Goal: Find contact information: Find contact information

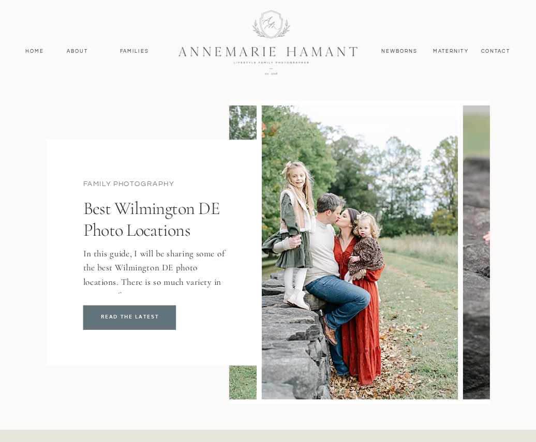
click at [267, 52] on div at bounding box center [267, 42] width 239 height 104
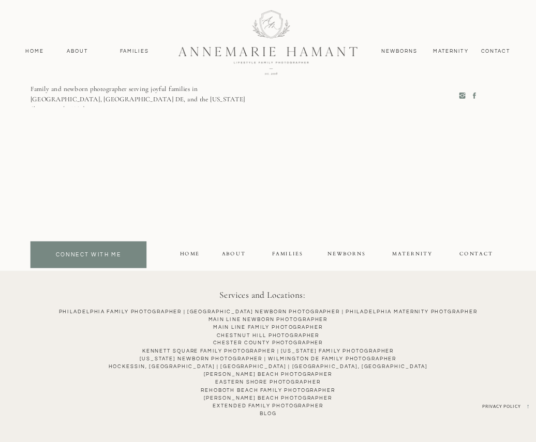
scroll to position [4722, 0]
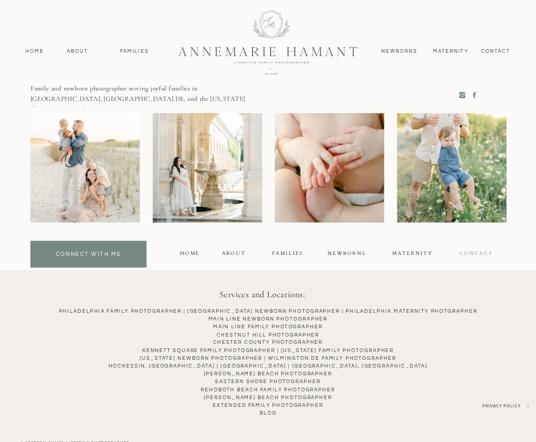
click at [473, 252] on div "contact" at bounding box center [475, 254] width 39 height 10
